Goal: Transaction & Acquisition: Download file/media

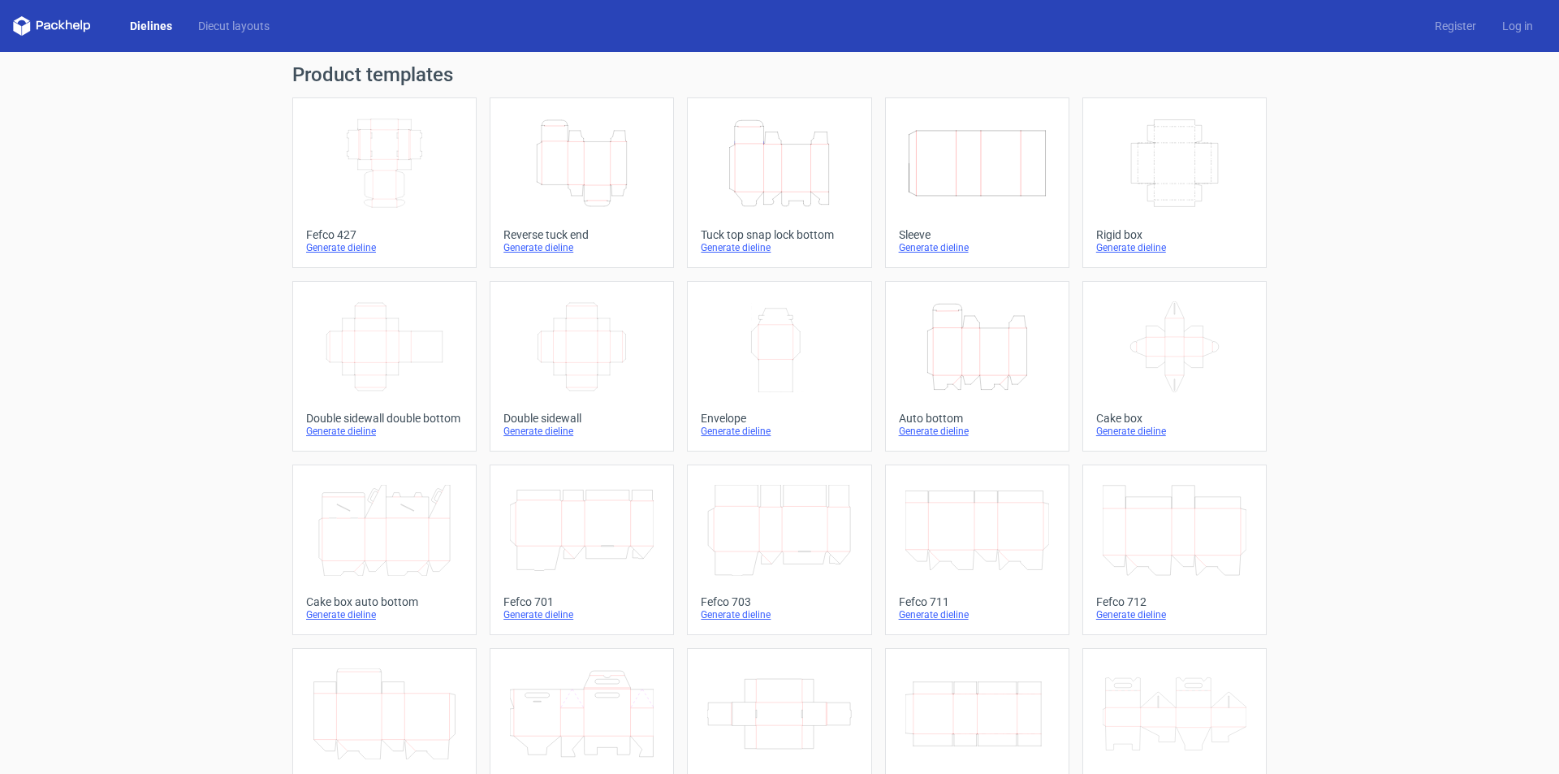
click at [930, 430] on div "Generate dieline" at bounding box center [977, 431] width 157 height 13
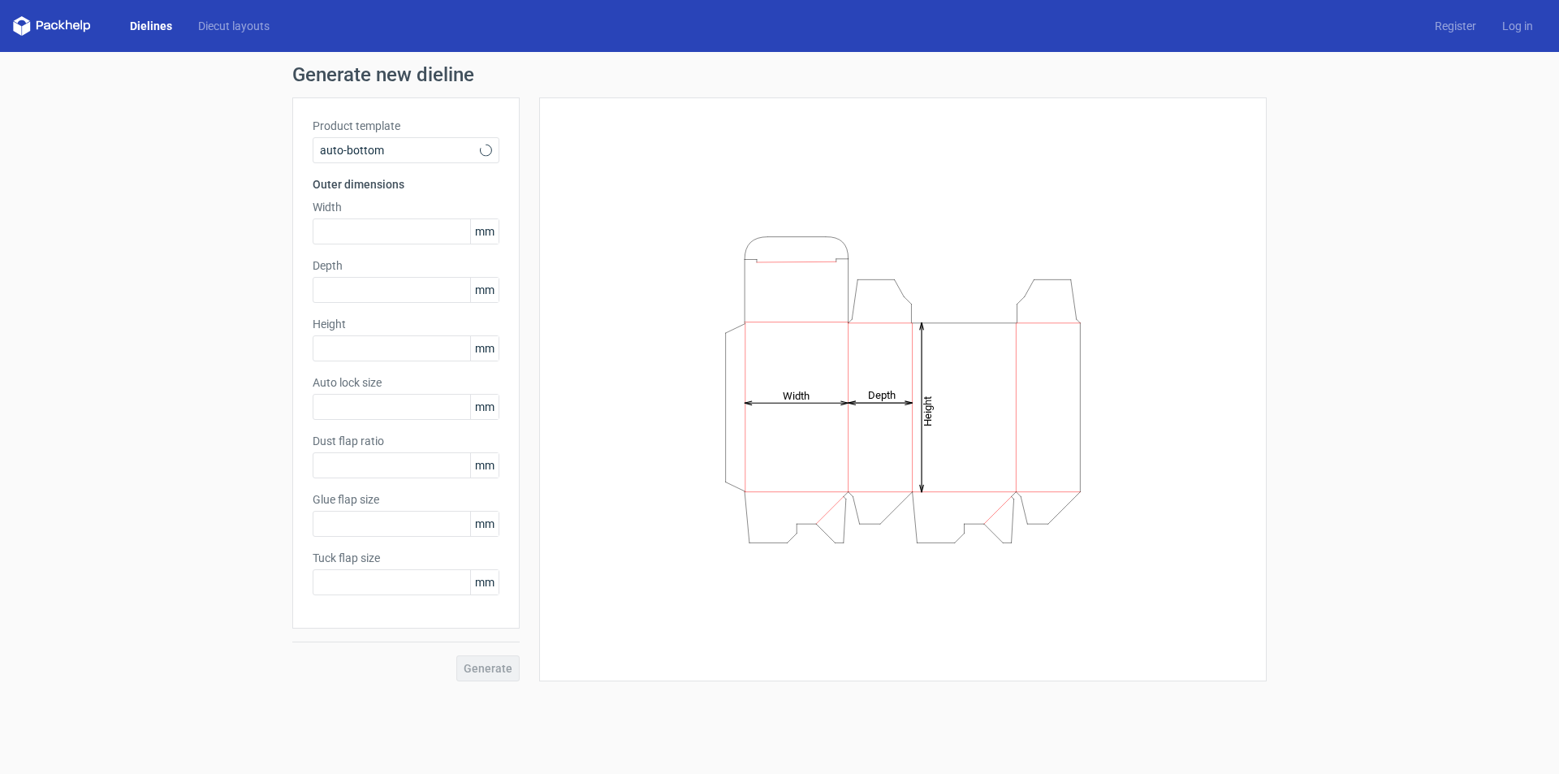
type input "1"
type input "0.8"
type input "10"
type input "12"
click at [430, 161] on div "Auto bottom" at bounding box center [406, 150] width 187 height 26
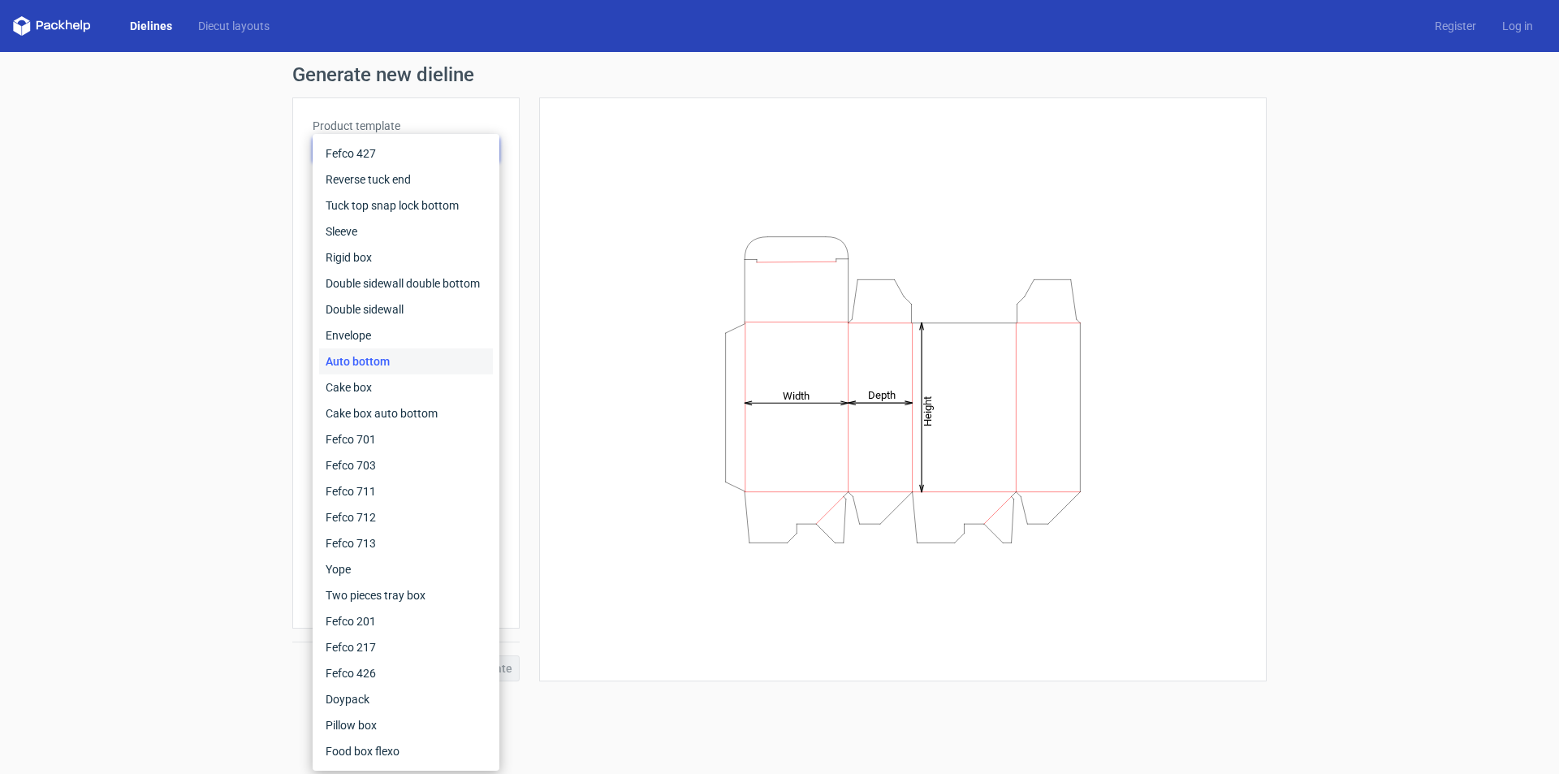
click at [116, 139] on div "Generate new dieline Product template Auto bottom Outer dimensions Width mm Dep…" at bounding box center [779, 373] width 1559 height 642
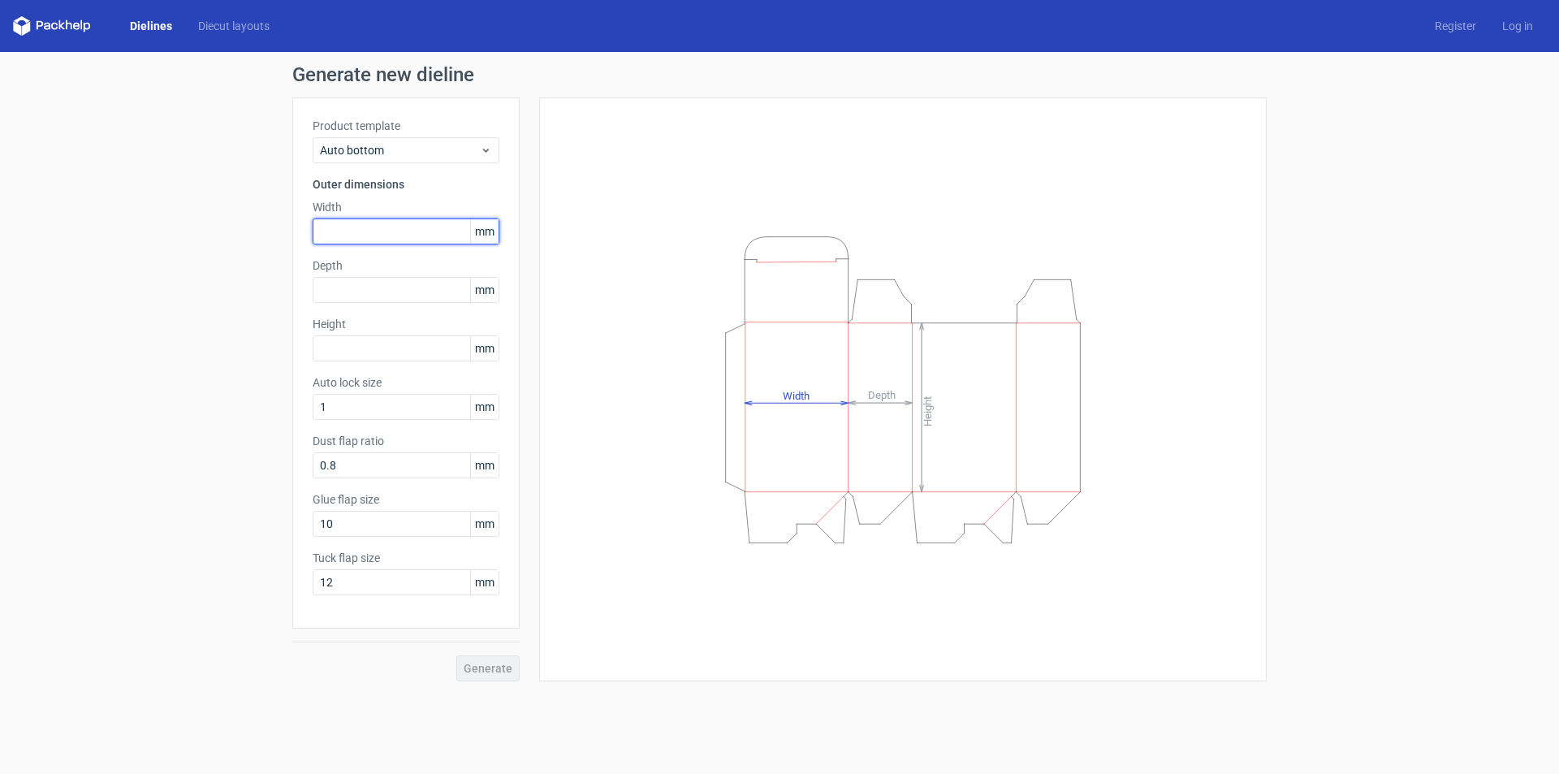
click at [381, 227] on input "text" at bounding box center [406, 231] width 187 height 26
type input "110"
type input "85"
click at [480, 666] on span "Generate" at bounding box center [488, 668] width 49 height 11
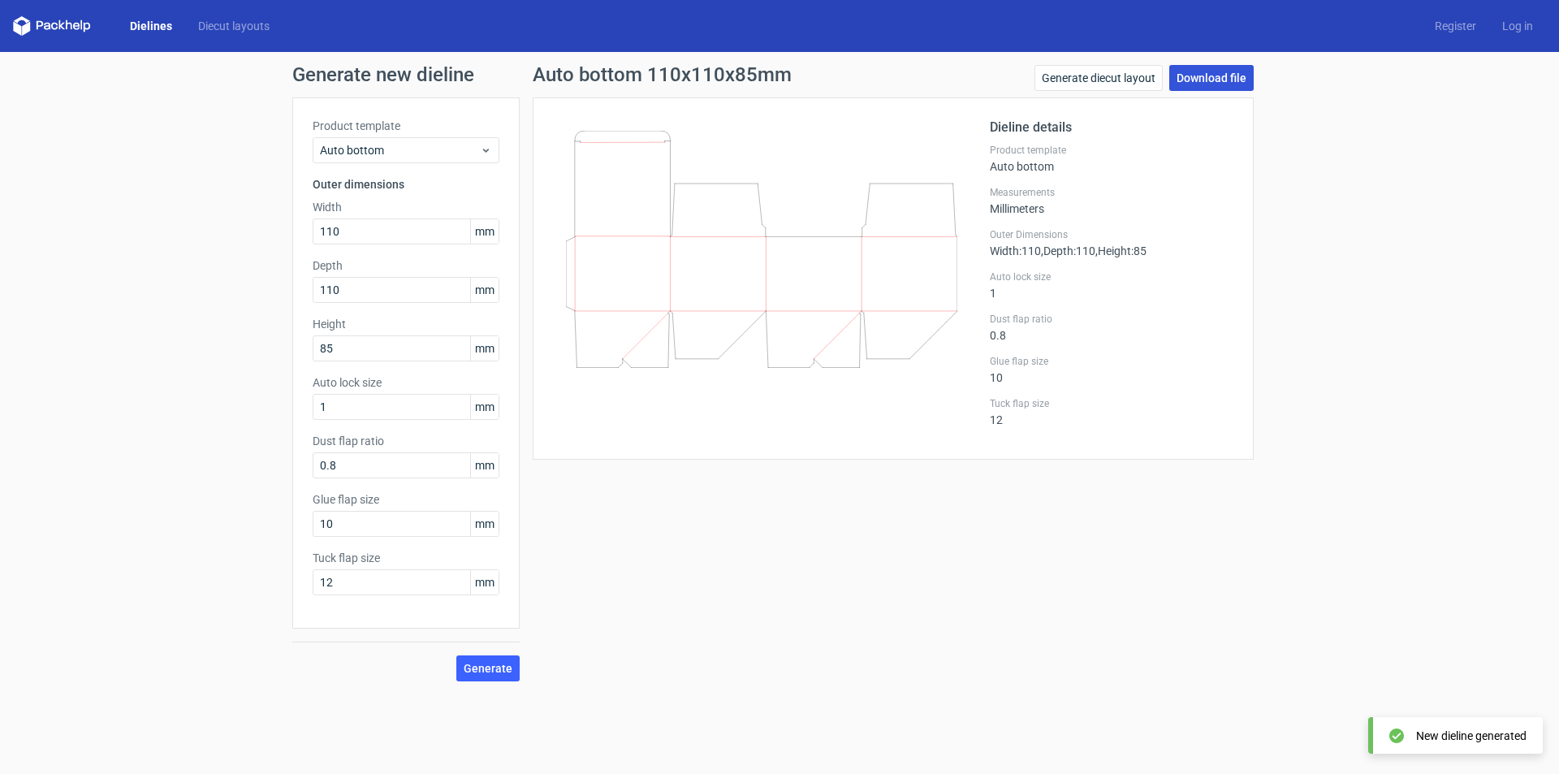
click at [1227, 81] on link "Download file" at bounding box center [1211, 78] width 84 height 26
